Goal: Task Accomplishment & Management: Complete application form

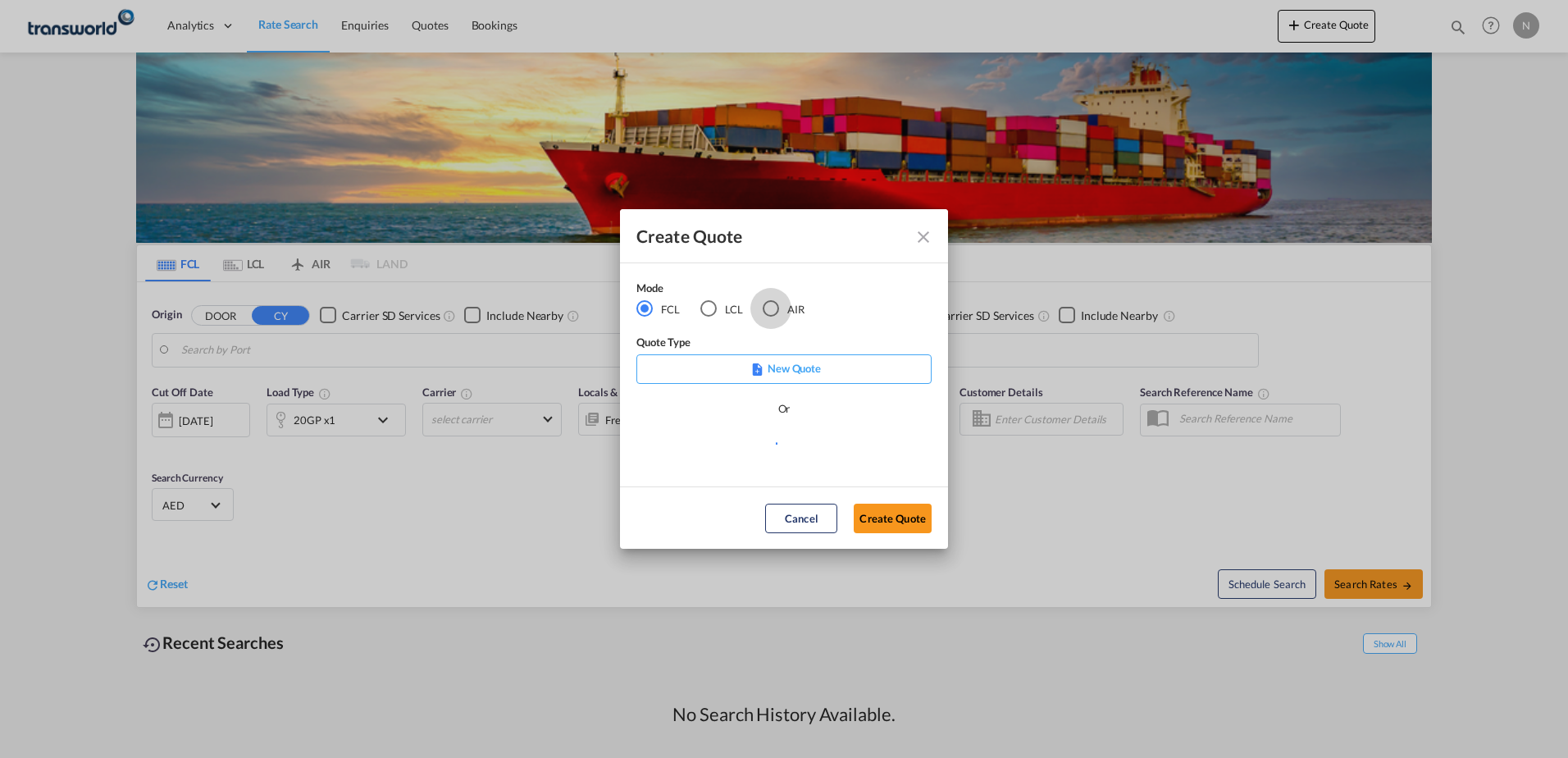
click at [770, 310] on div "AIR" at bounding box center [770, 308] width 16 height 16
drag, startPoint x: 893, startPoint y: 519, endPoint x: 949, endPoint y: 393, distance: 137.9
click at [893, 519] on button "Create Quote" at bounding box center [892, 518] width 78 height 30
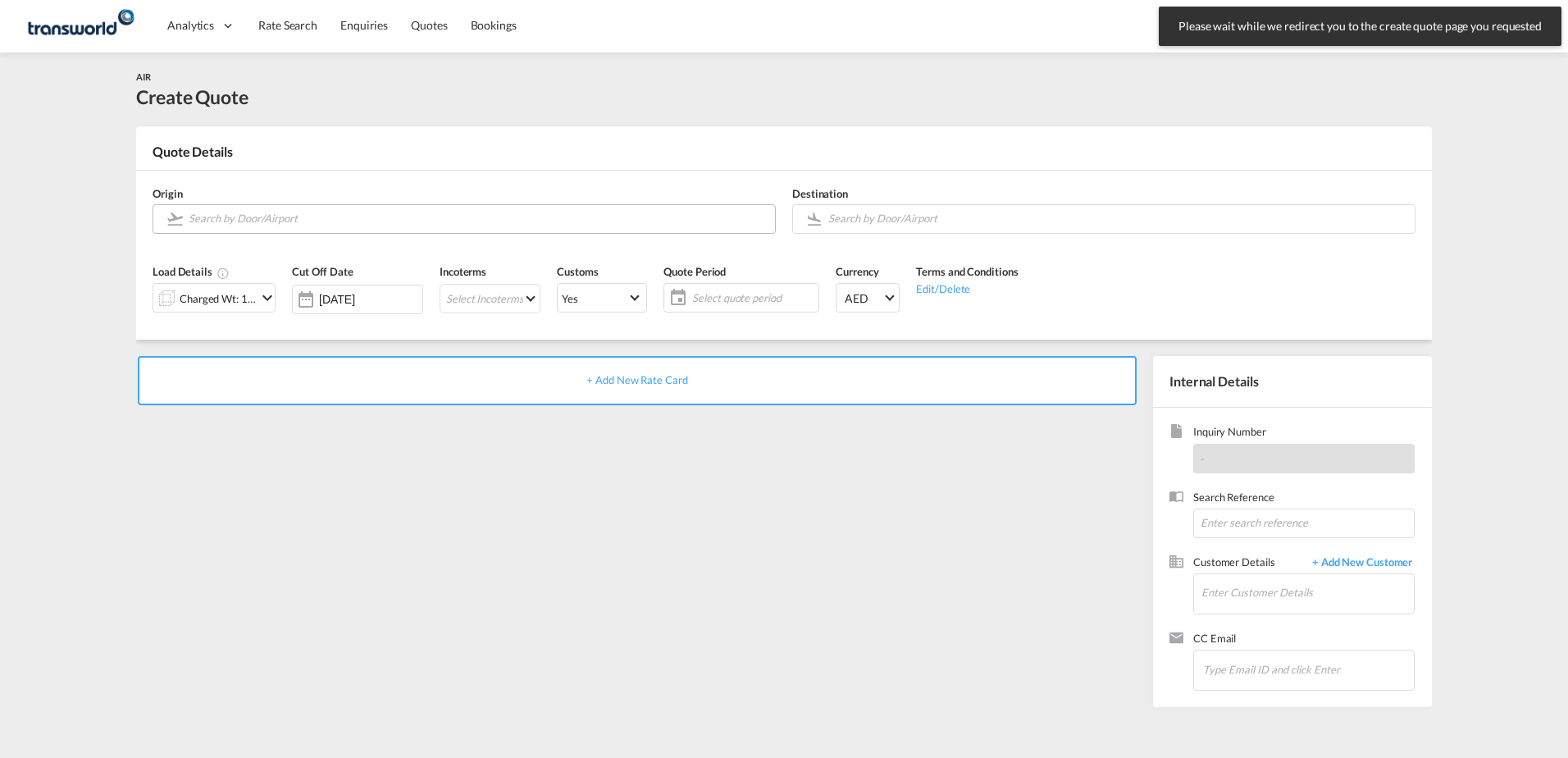
click at [231, 215] on input "Search by Door/Airport" at bounding box center [478, 218] width 578 height 29
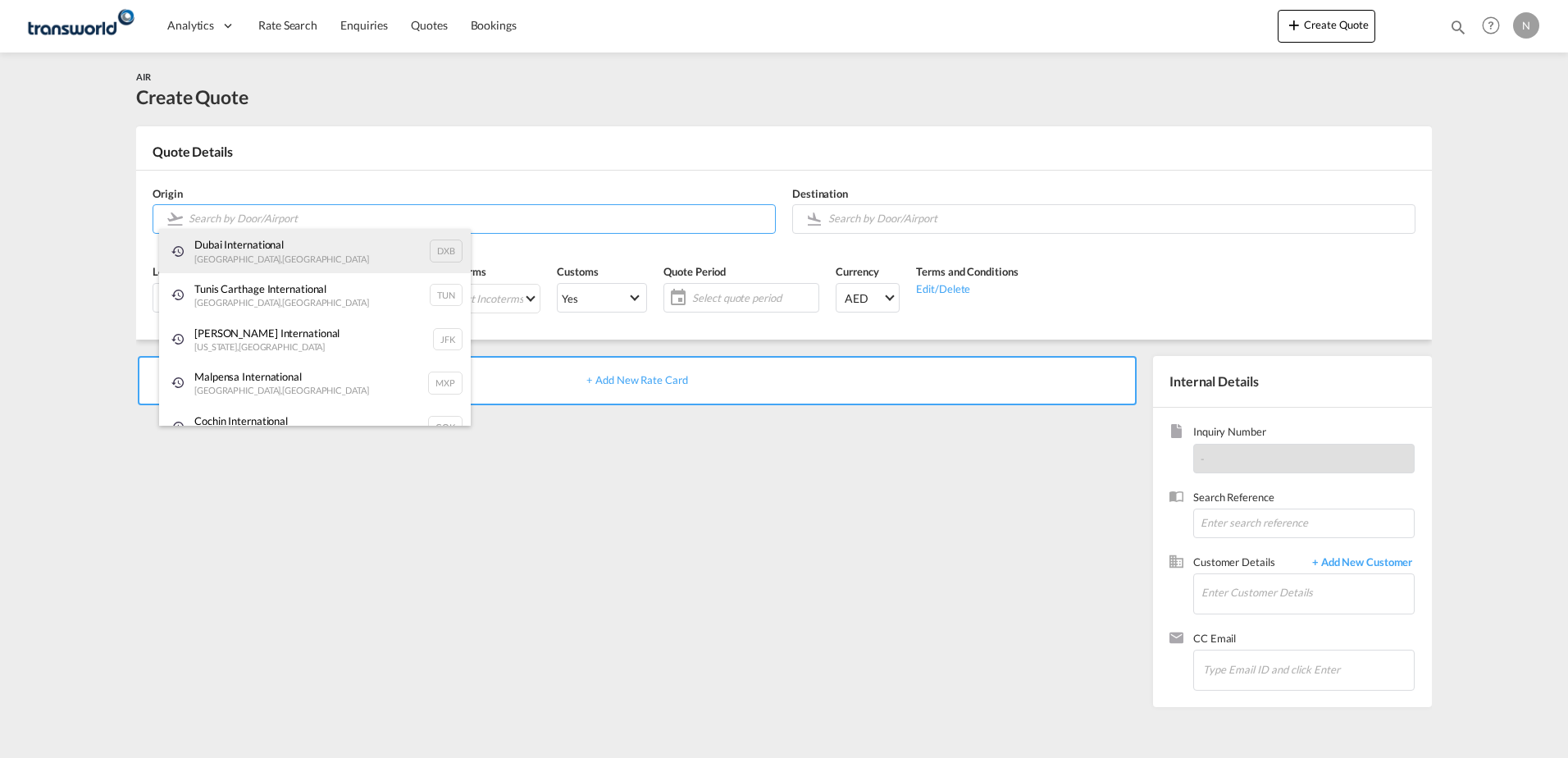
type input "j"
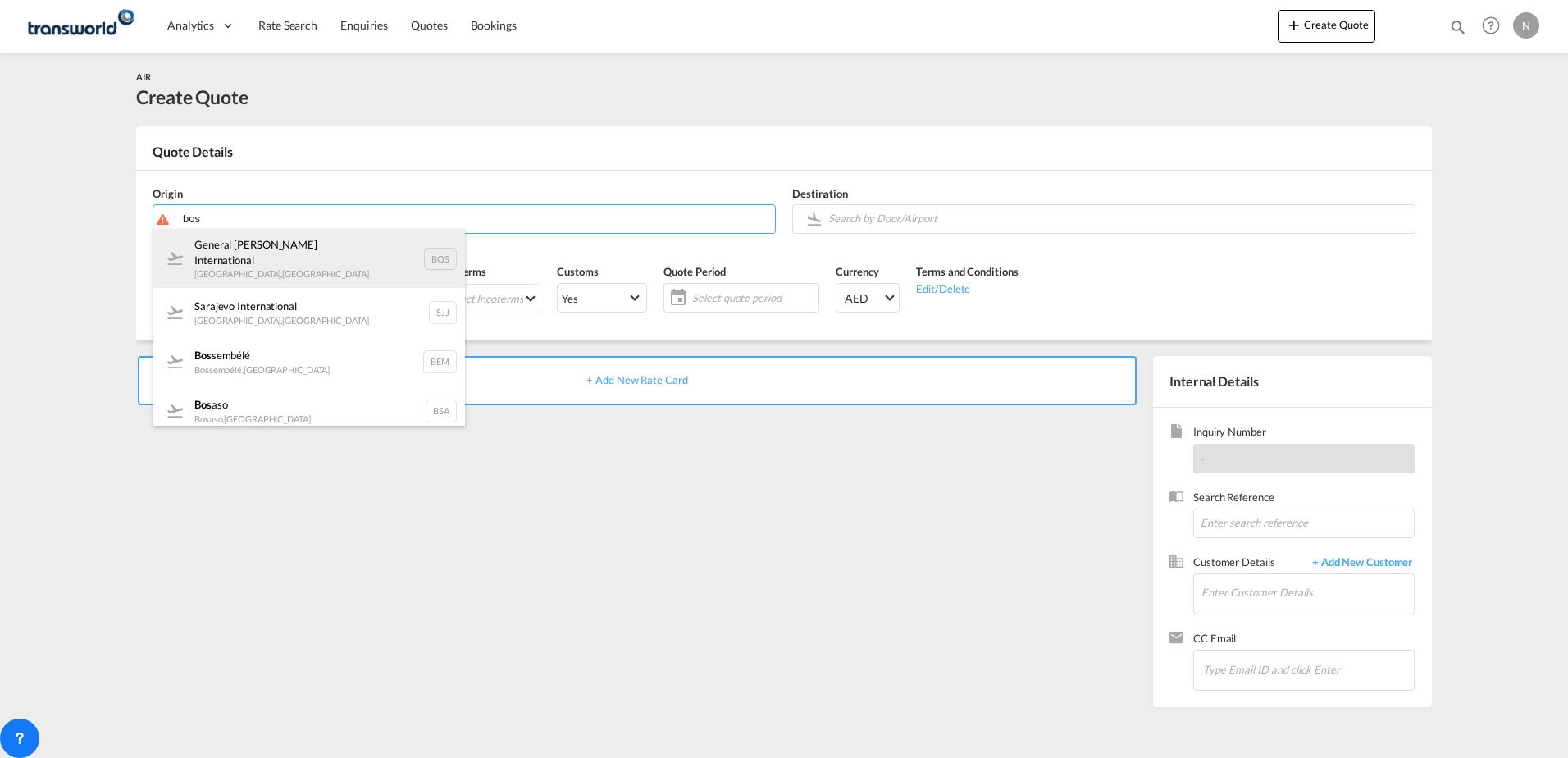
click at [301, 260] on div "General [PERSON_NAME] International Boston , [GEOGRAPHIC_DATA] BOS" at bounding box center [309, 259] width 311 height 59
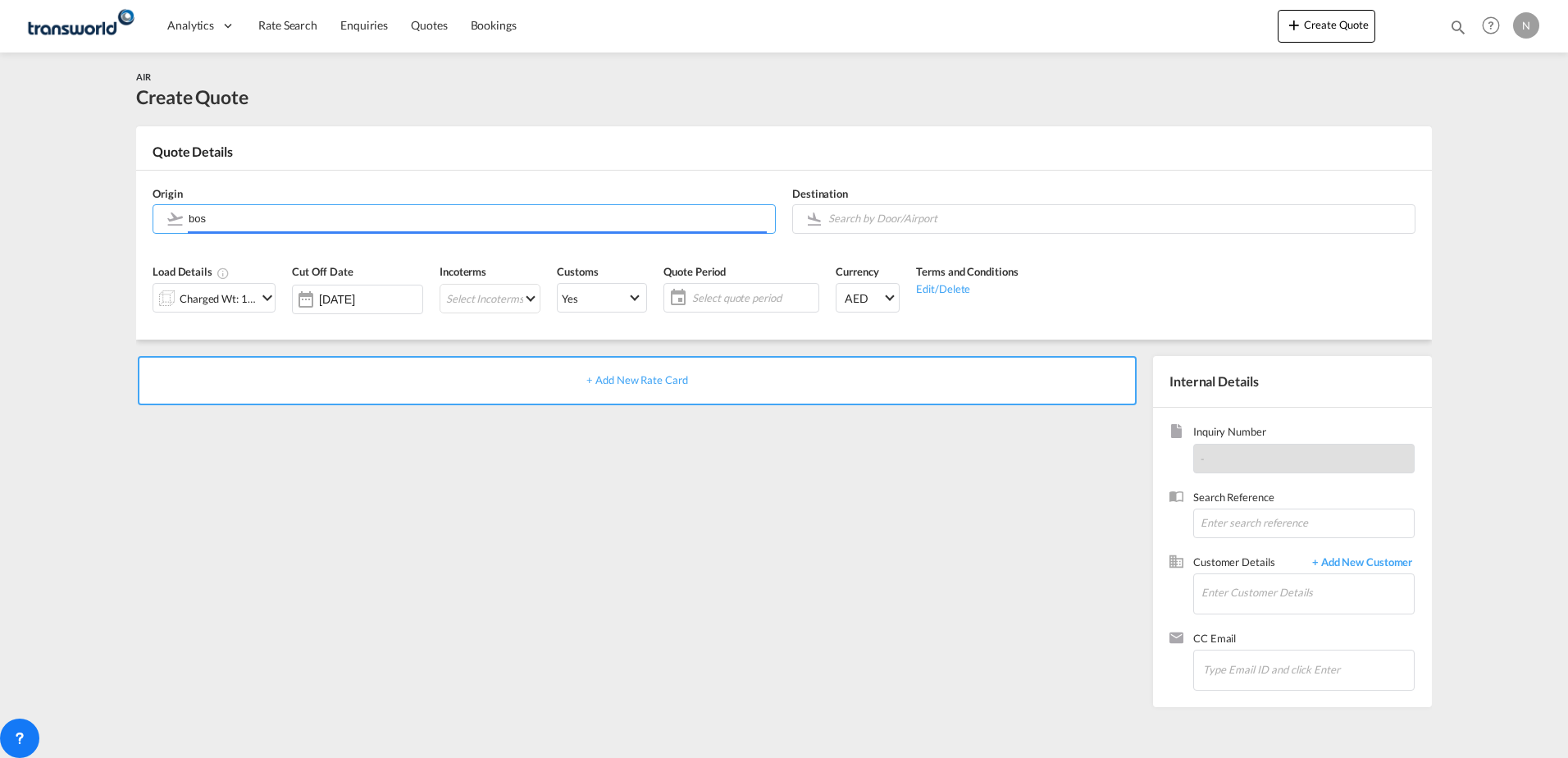
type input "General [PERSON_NAME] International, [GEOGRAPHIC_DATA], [GEOGRAPHIC_DATA]"
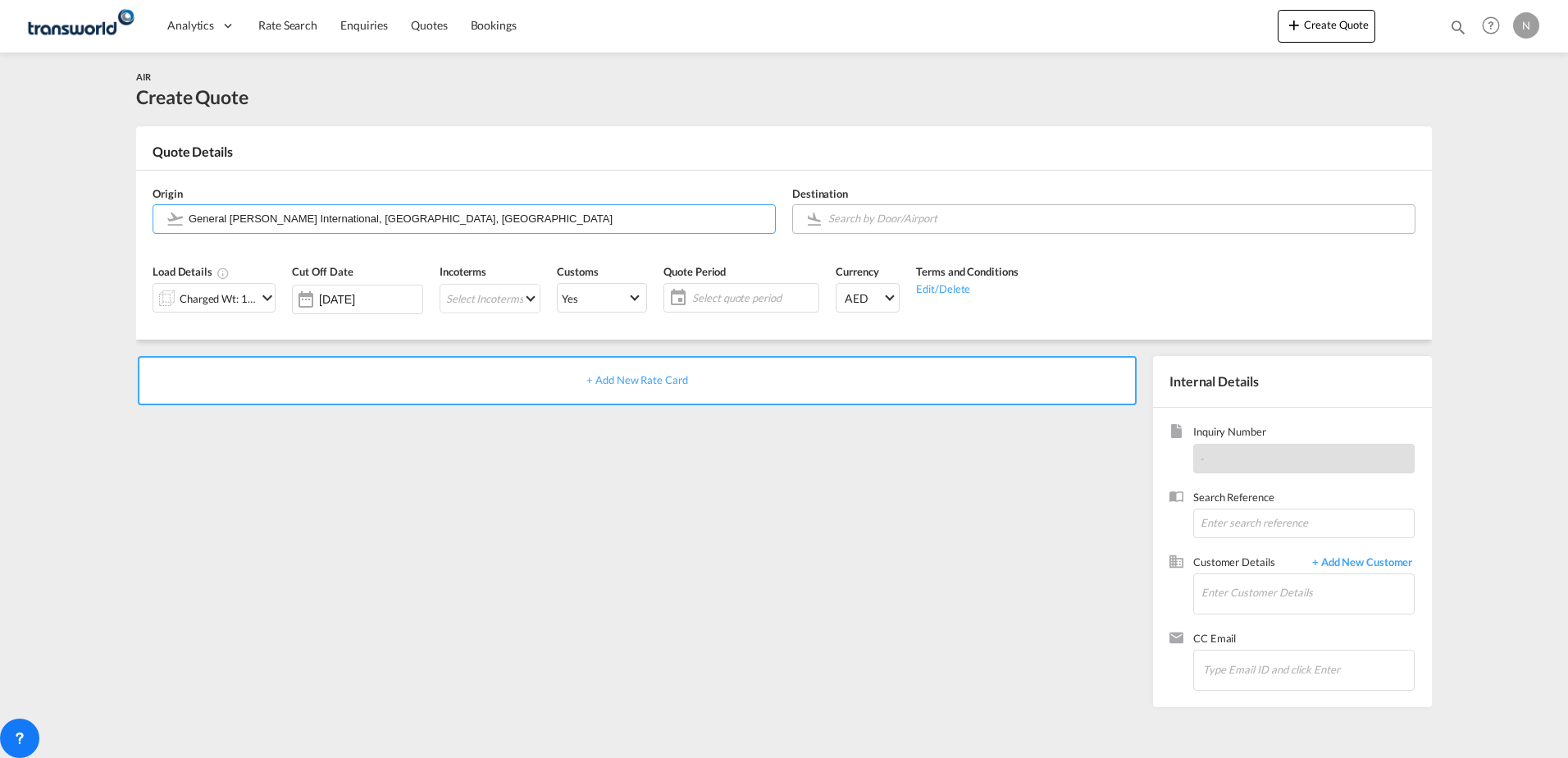
click at [853, 220] on input "Search by Door/Airport" at bounding box center [1117, 218] width 578 height 29
drag, startPoint x: 872, startPoint y: 250, endPoint x: 731, endPoint y: 277, distance: 143.6
click at [871, 247] on div "Dubai International [GEOGRAPHIC_DATA] , [GEOGRAPHIC_DATA] DXB" at bounding box center [949, 254] width 311 height 49
type input "Dubai International, [GEOGRAPHIC_DATA], DXB"
click at [278, 300] on div "Load Details Charged Wt: 1.00 KG" at bounding box center [214, 294] width 140 height 78
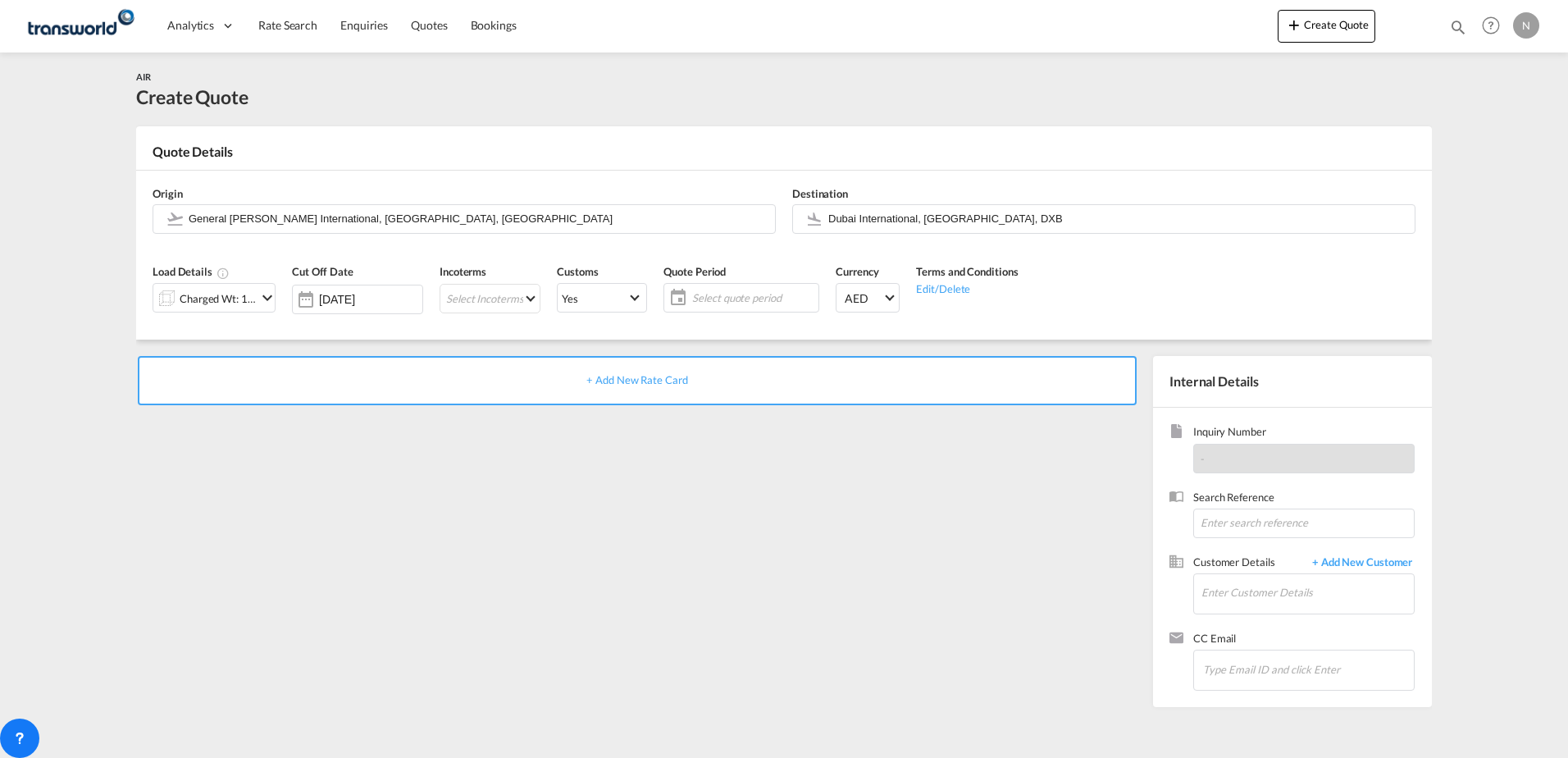
click at [239, 295] on div "Charged Wt: 1.00 KG" at bounding box center [217, 298] width 77 height 23
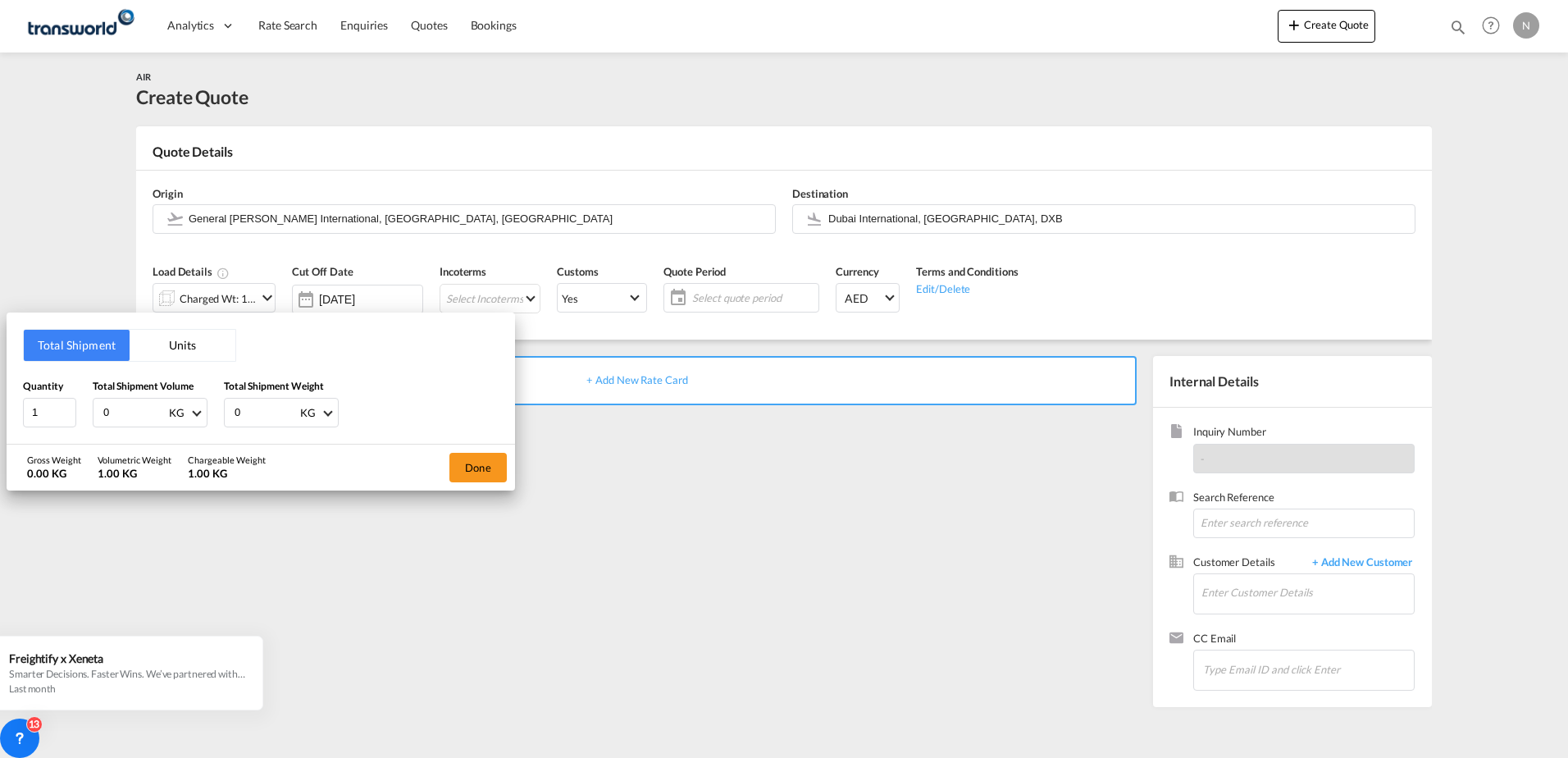
drag, startPoint x: 113, startPoint y: 405, endPoint x: 0, endPoint y: 404, distance: 113.0
click at [4, 404] on div "Total Shipment Units Quantity 1 Total Shipment Volume 0 KG CBM CFT KG LB Total …" at bounding box center [784, 379] width 1568 height 758
type input "5"
type input "8"
click at [486, 467] on button "Done" at bounding box center [478, 467] width 58 height 30
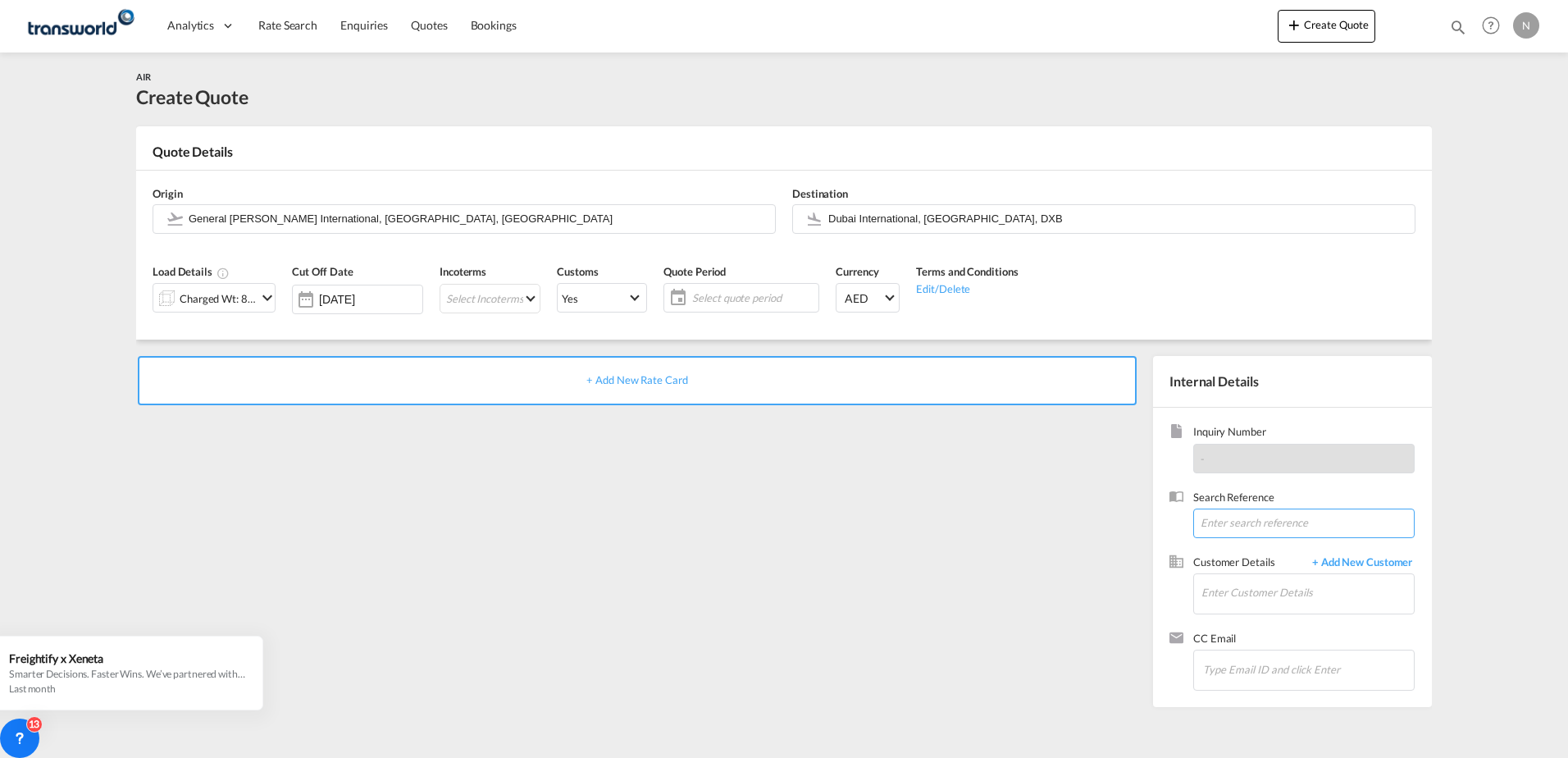
click at [1236, 521] on input at bounding box center [1304, 523] width 222 height 30
paste input "TWP8768"
type input "TWP8768"
click at [1234, 600] on input "Enter Customer Details" at bounding box center [1307, 593] width 212 height 37
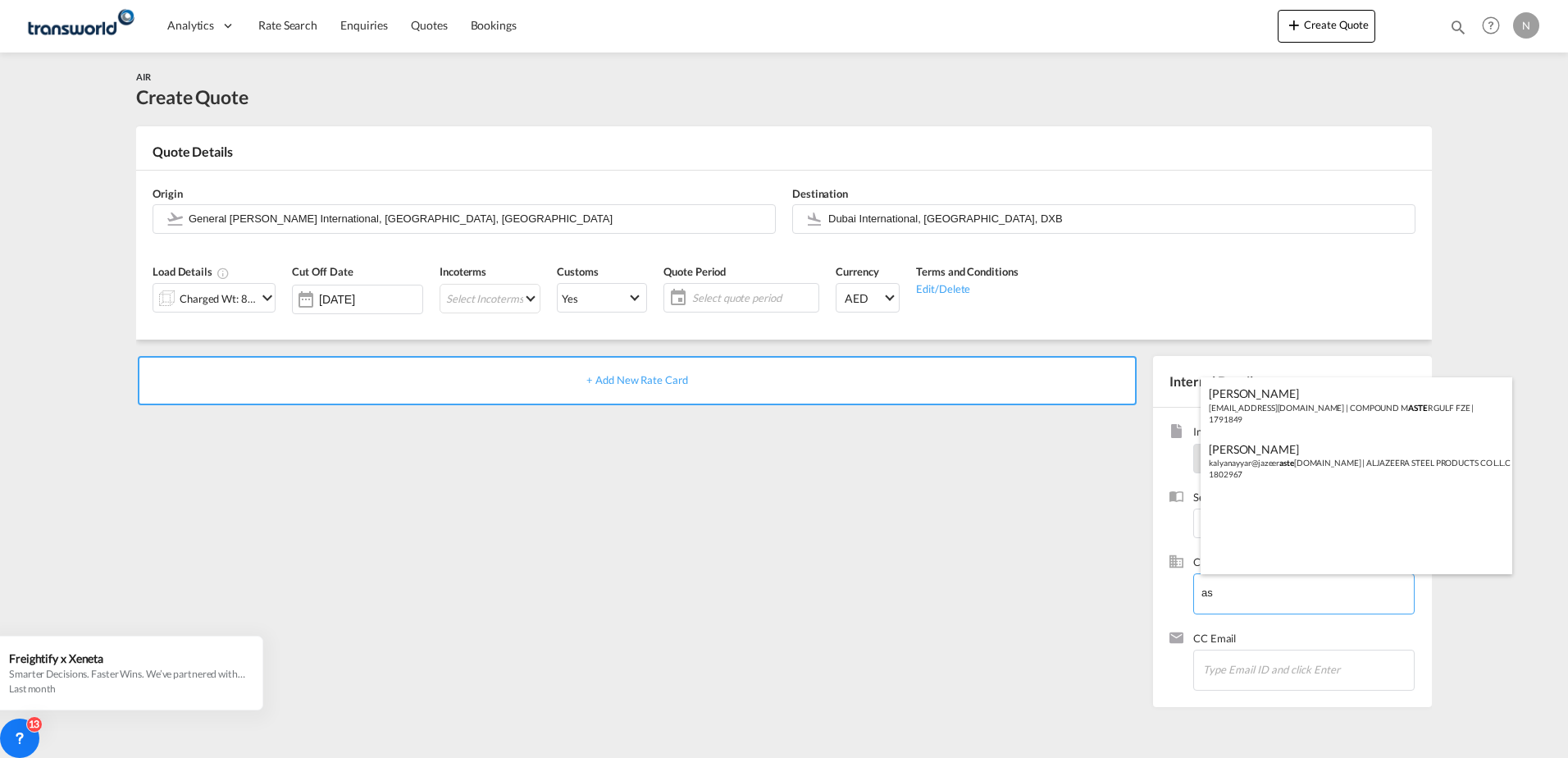
type input "a"
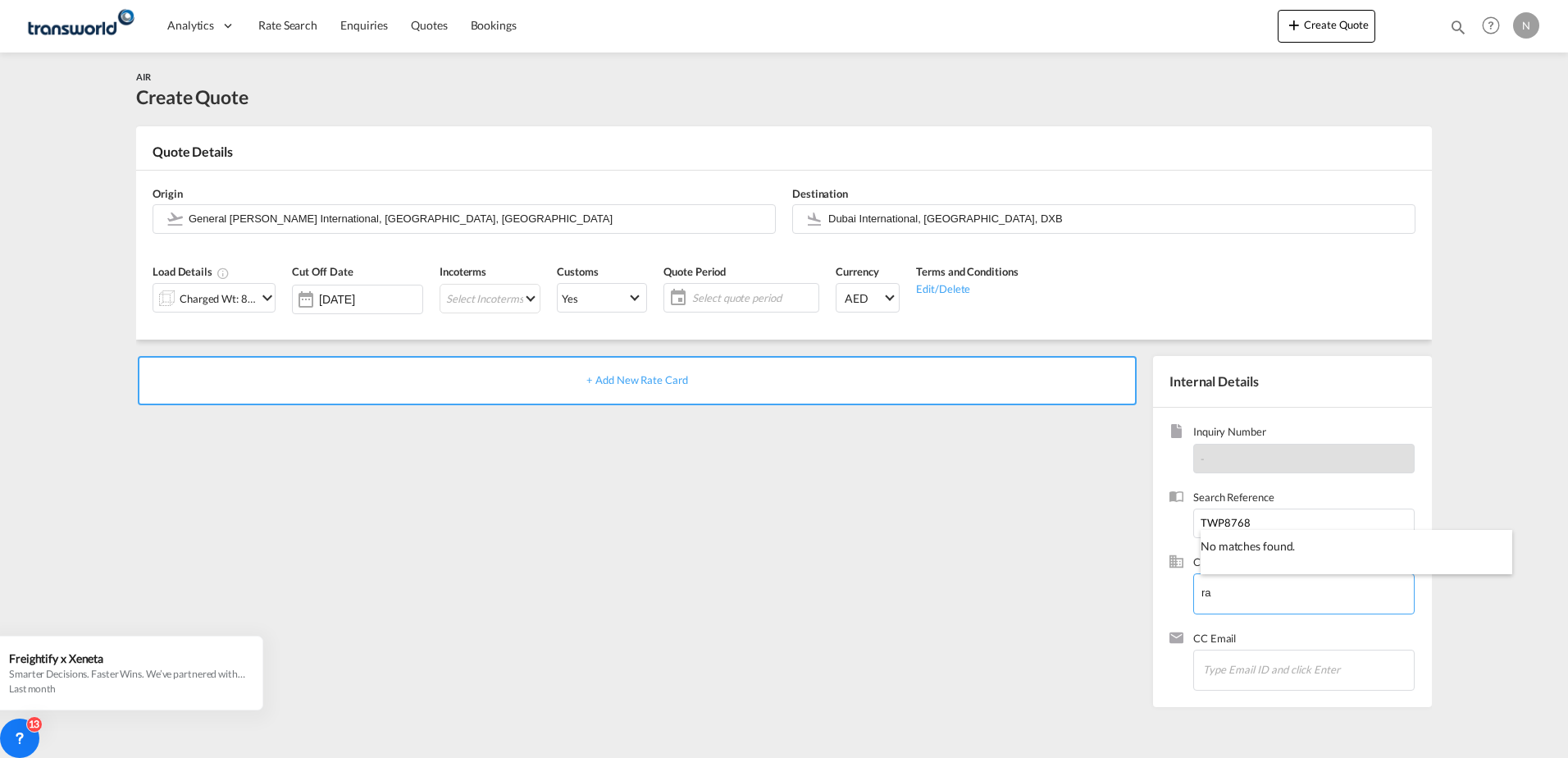
type input "r"
type input "a"
click at [1360, 552] on div "Search Reference TWP8768" at bounding box center [1292, 522] width 246 height 65
click at [1356, 556] on span "+ Add New Customer" at bounding box center [1359, 563] width 111 height 19
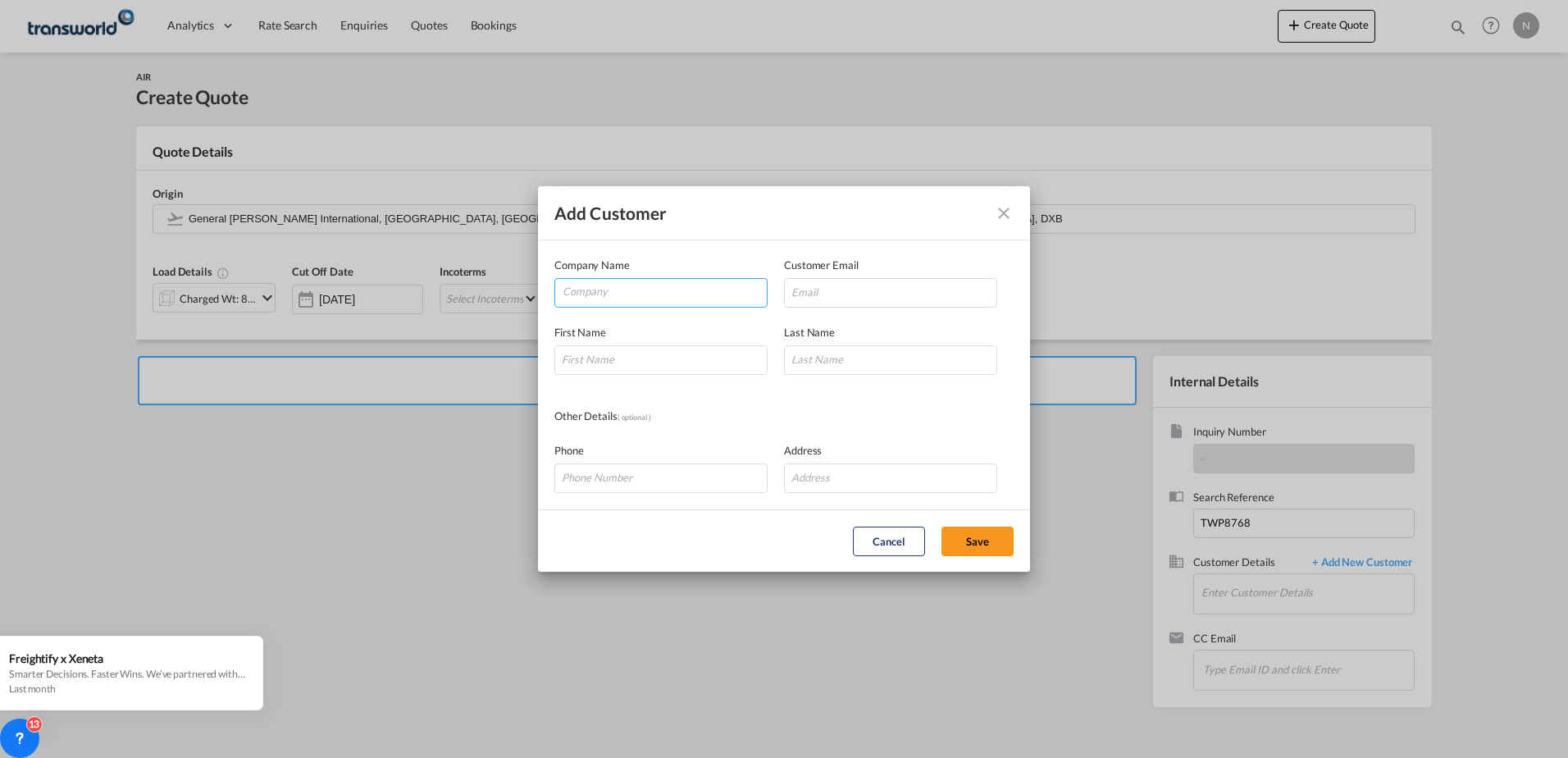
click at [606, 288] on input "Company" at bounding box center [664, 291] width 204 height 25
drag, startPoint x: 666, startPoint y: 294, endPoint x: 124, endPoint y: 299, distance: 542.0
click at [124, 299] on div "Add Customer Company Name al sham Customer Email First Name Last Name Other Det…" at bounding box center [784, 379] width 1568 height 758
type input "al sham"
drag, startPoint x: 897, startPoint y: 546, endPoint x: 870, endPoint y: 544, distance: 27.1
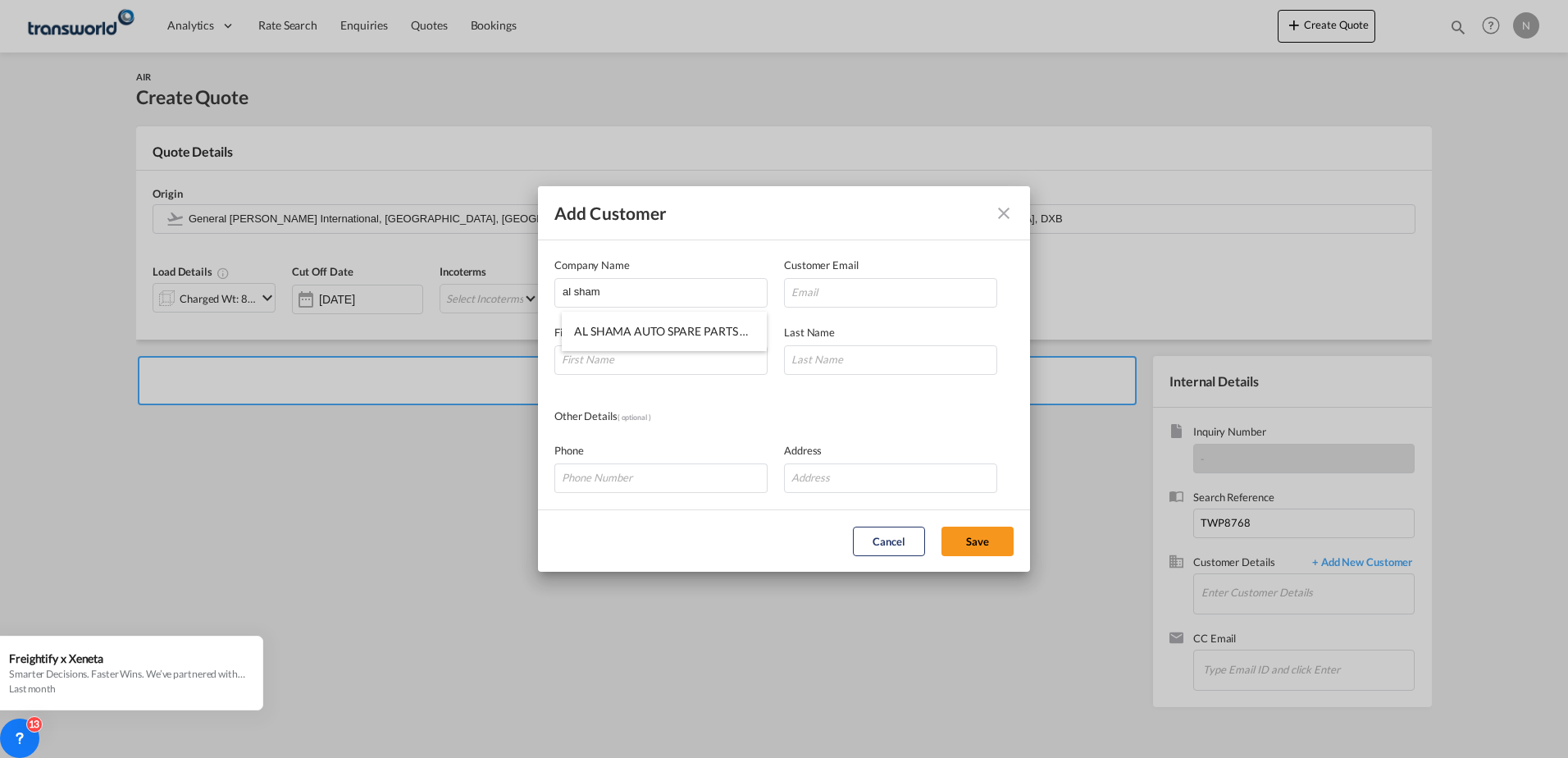
click at [897, 546] on button "Cancel" at bounding box center [888, 541] width 72 height 30
